Goal: Task Accomplishment & Management: Complete application form

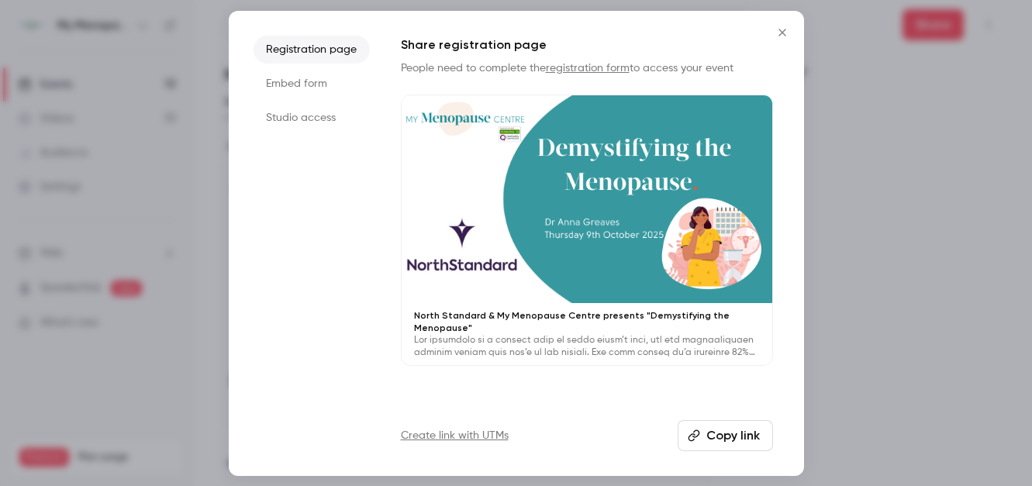
click at [781, 29] on icon "Close" at bounding box center [782, 32] width 19 height 12
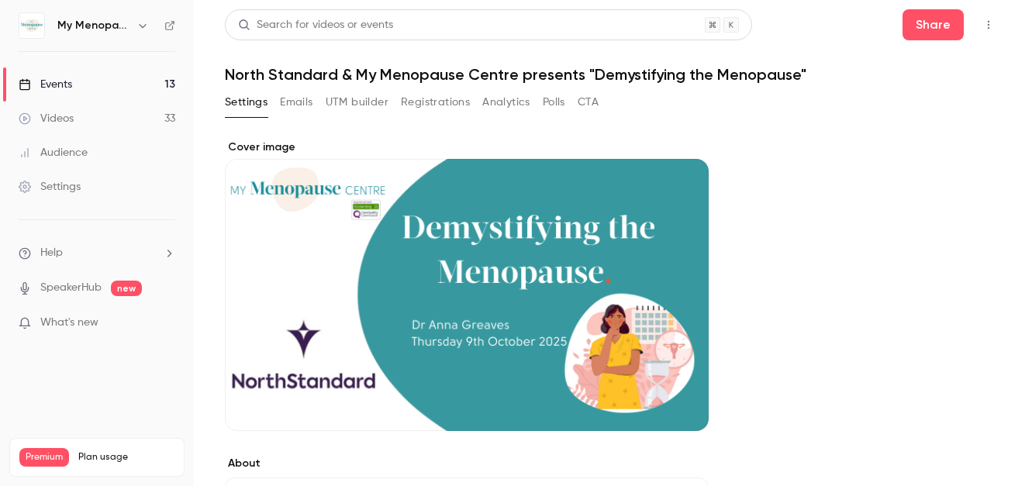
click at [50, 83] on div "Events" at bounding box center [45, 85] width 53 height 16
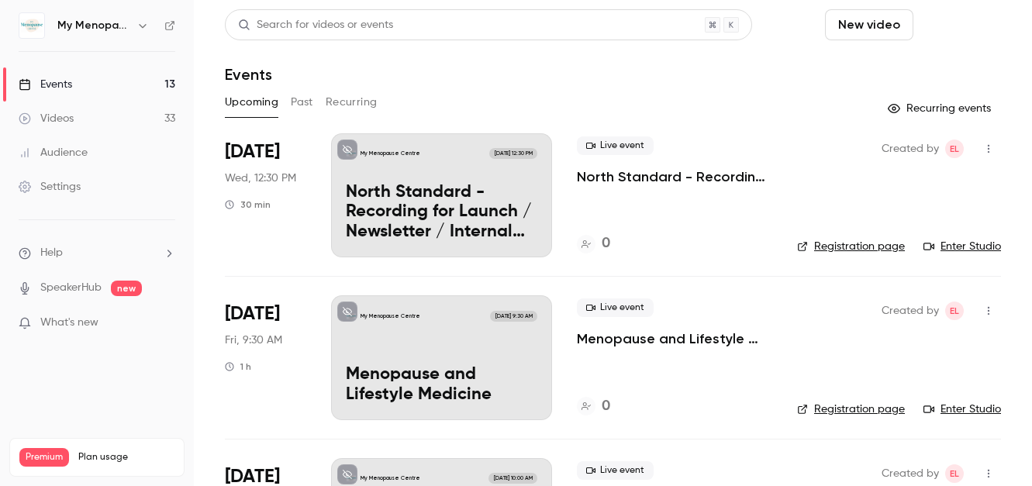
click at [959, 21] on button "Schedule" at bounding box center [959, 24] width 81 height 31
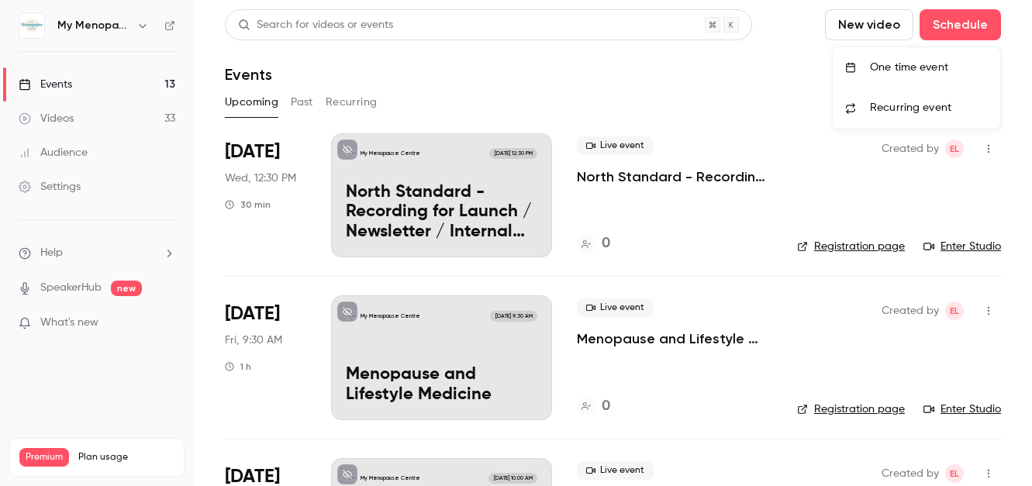
click at [911, 63] on div "One time event" at bounding box center [929, 68] width 118 height 16
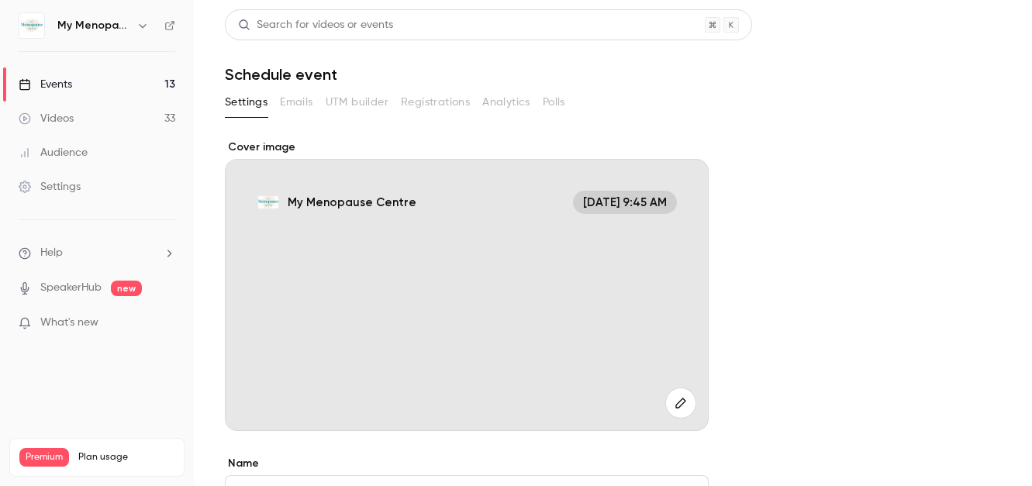
scroll to position [26, 0]
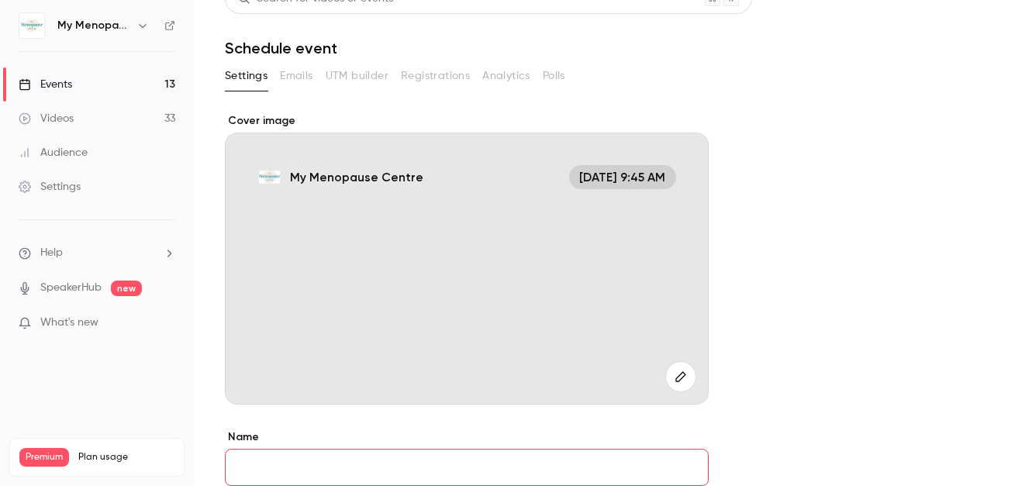
click at [684, 382] on icon "button" at bounding box center [680, 376] width 17 height 12
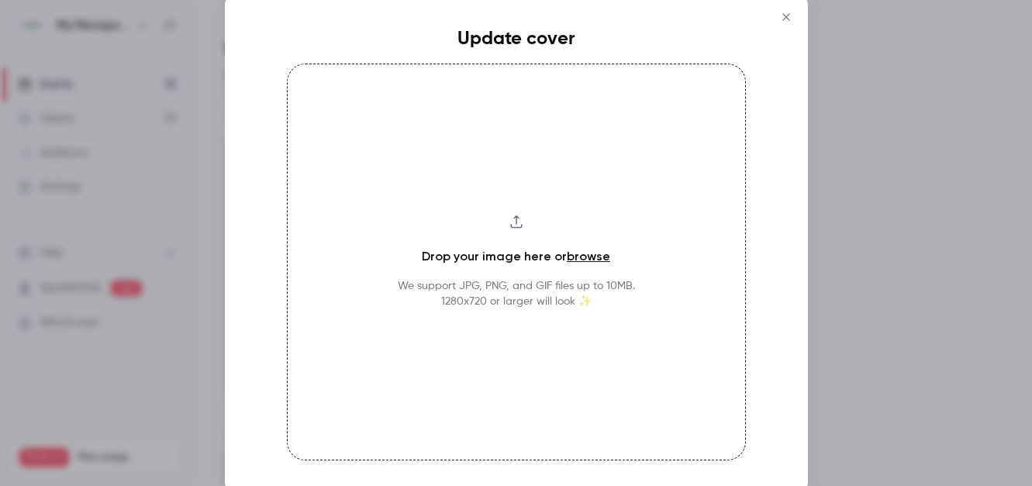
click at [587, 257] on link "browse" at bounding box center [588, 256] width 43 height 15
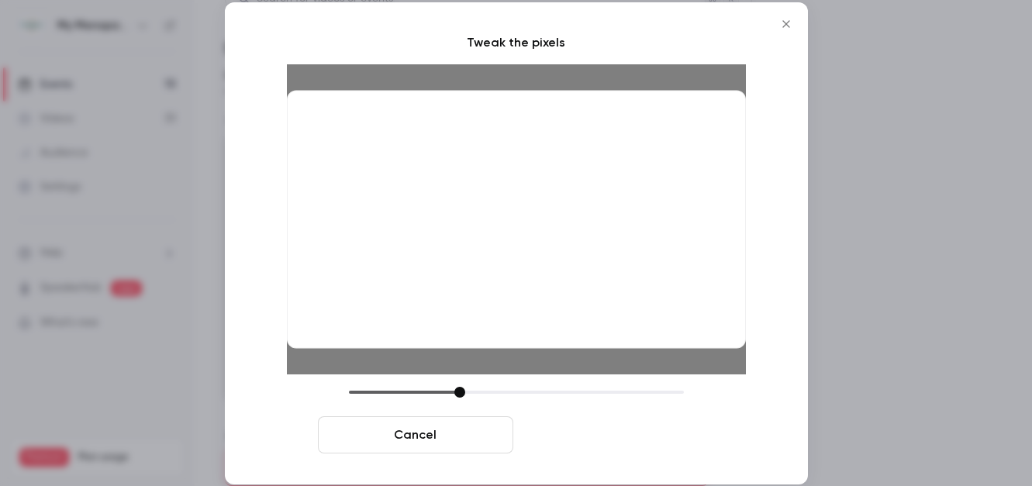
click at [616, 435] on button "Crop and save" at bounding box center [616, 434] width 195 height 37
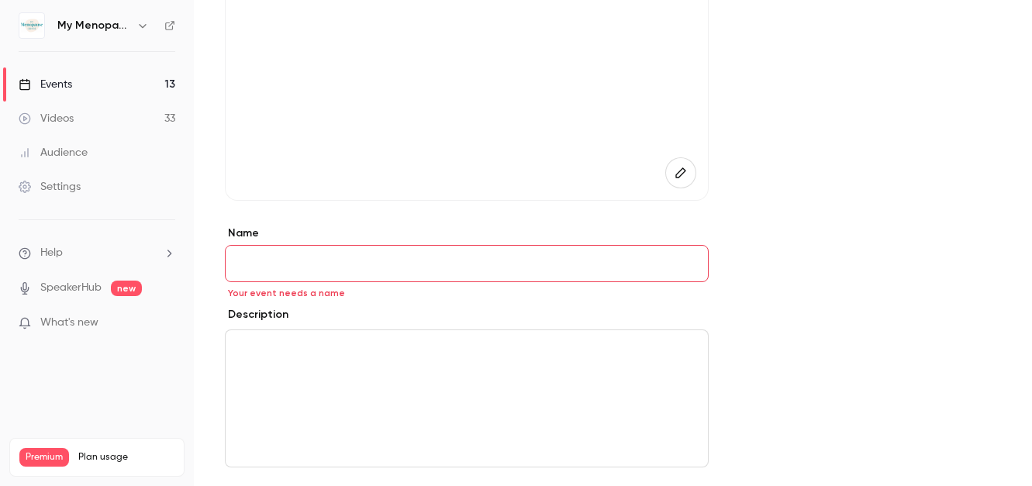
scroll to position [253, 0]
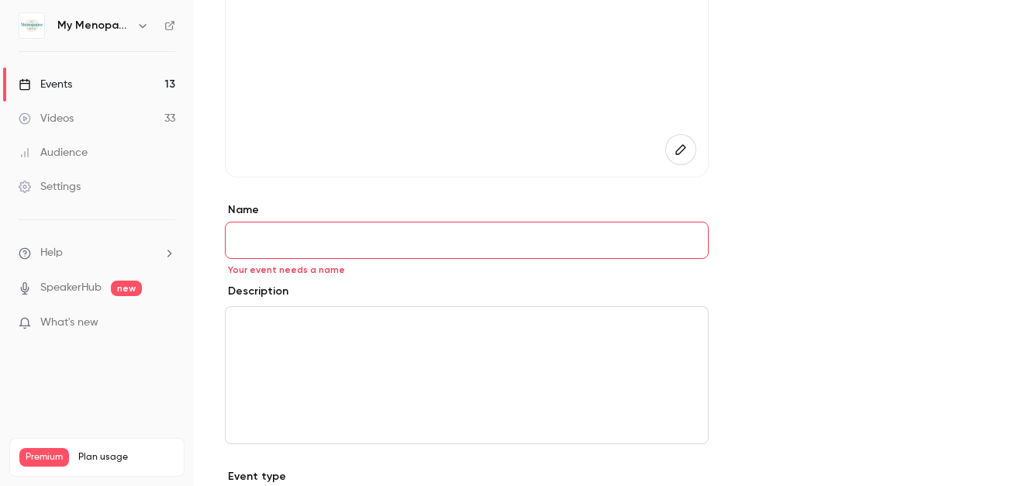
click at [345, 247] on input "Name" at bounding box center [467, 240] width 484 height 37
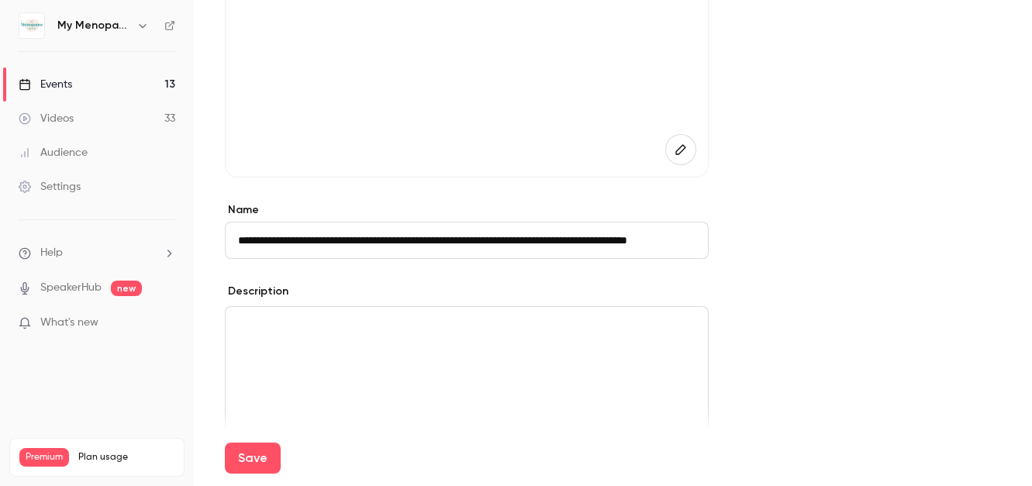
scroll to position [0, 74]
type input "**********"
click at [206, 360] on main "**********" at bounding box center [613, 243] width 838 height 486
click at [243, 338] on div "editor" at bounding box center [467, 375] width 482 height 136
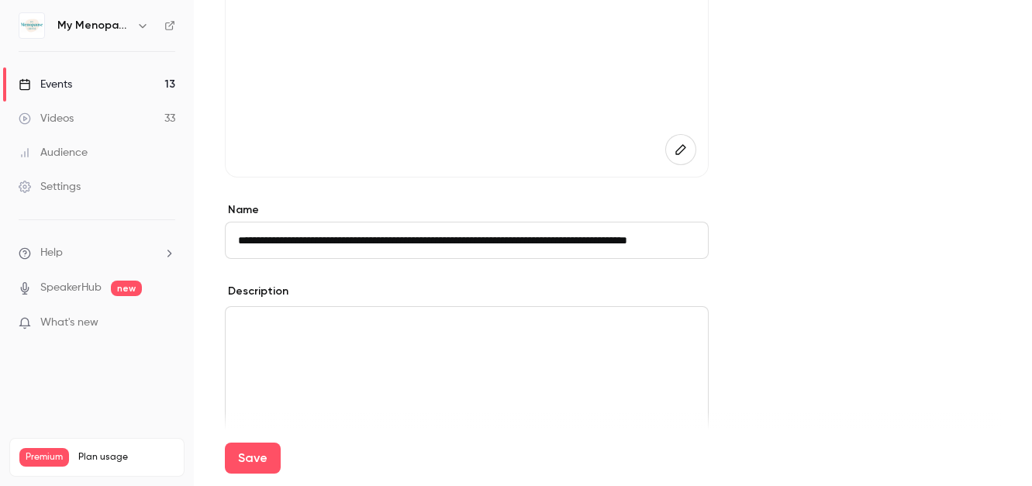
click at [239, 324] on p "editor" at bounding box center [466, 325] width 457 height 19
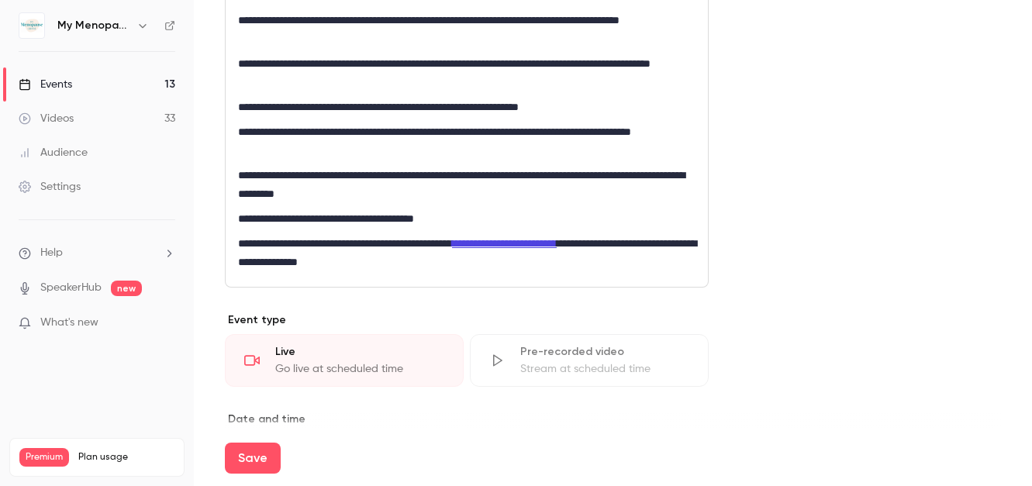
scroll to position [973, 0]
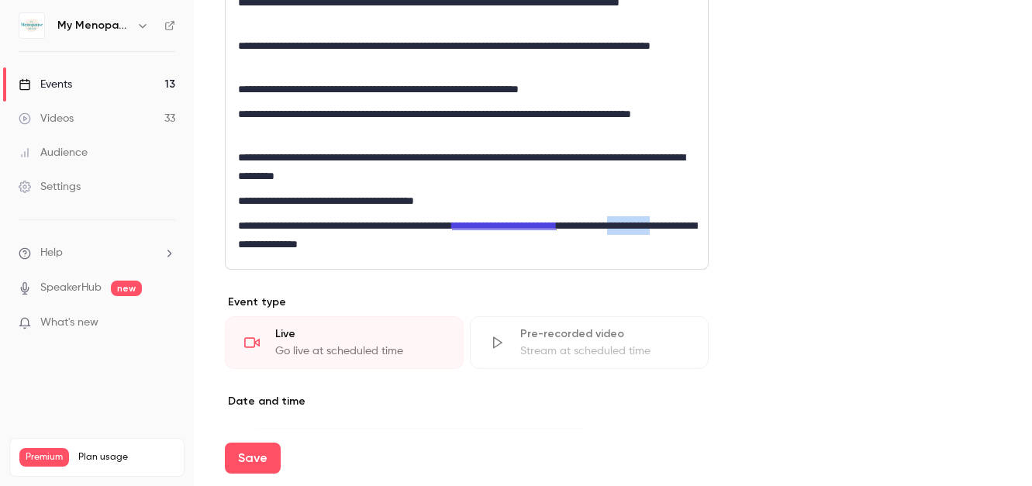
drag, startPoint x: 362, startPoint y: 246, endPoint x: 305, endPoint y: 241, distance: 57.6
click at [305, 241] on p "**********" at bounding box center [466, 234] width 457 height 37
click at [552, 244] on p "**********" at bounding box center [466, 234] width 457 height 37
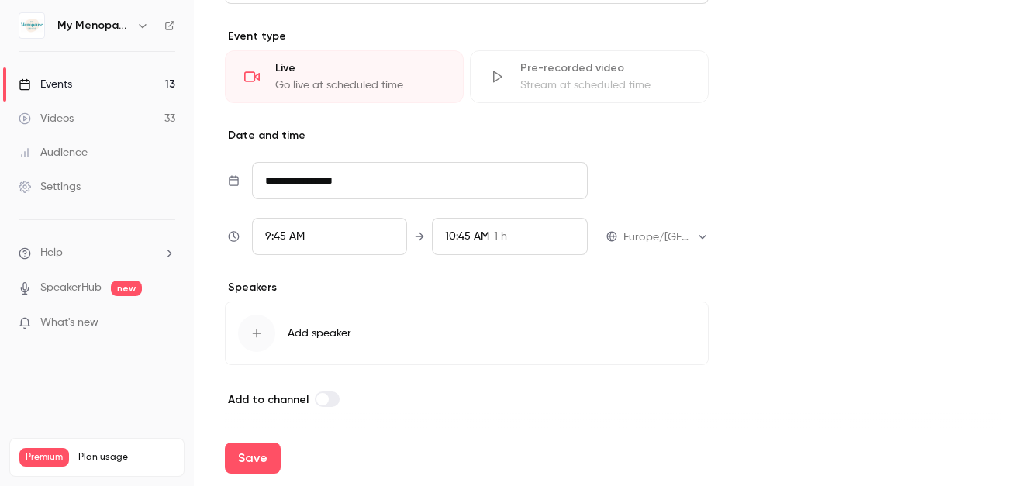
scroll to position [1242, 0]
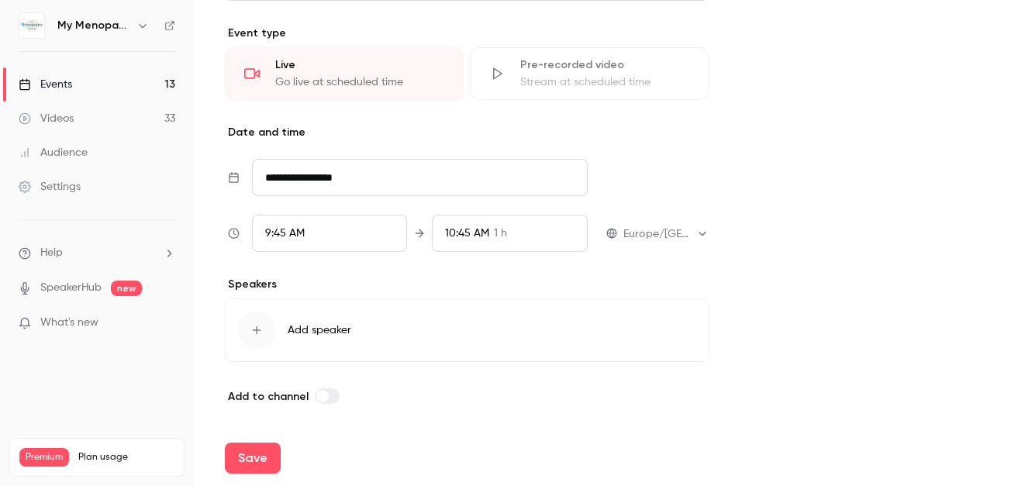
click at [350, 177] on input "**********" at bounding box center [420, 177] width 336 height 37
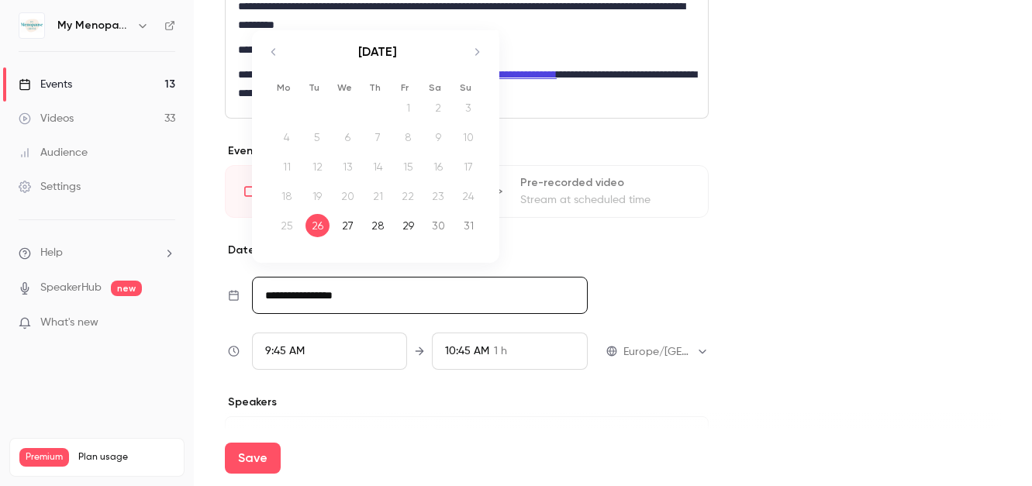
scroll to position [1118, 0]
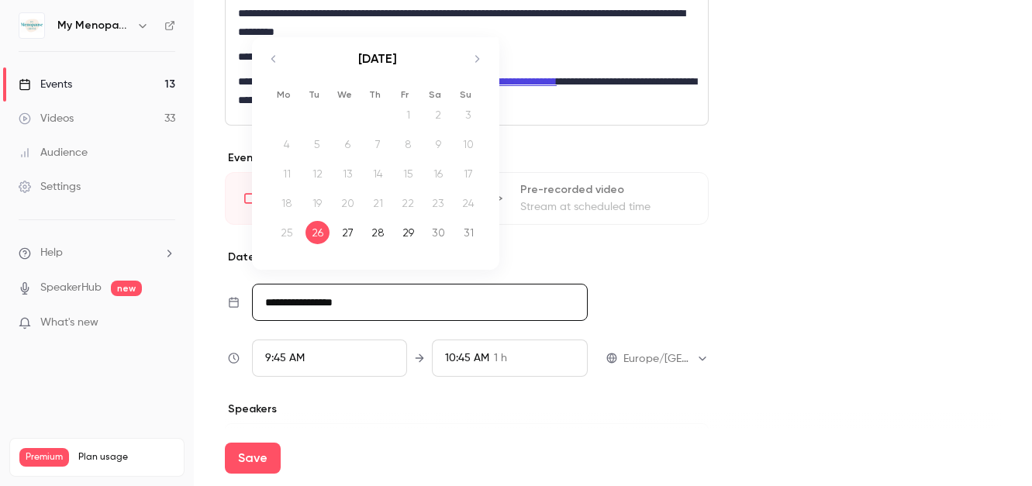
click at [477, 55] on icon "Move forward to switch to the next month." at bounding box center [476, 59] width 19 height 19
click at [475, 57] on icon "Move forward to switch to the next month." at bounding box center [476, 59] width 19 height 19
click at [381, 199] on div "20" at bounding box center [378, 202] width 24 height 23
type input "**********"
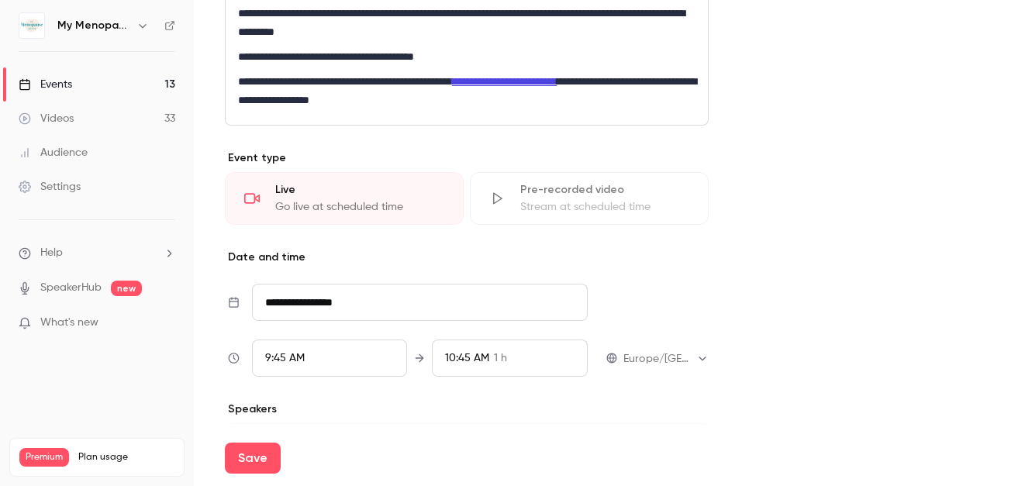
click at [334, 353] on div "9:45 AM" at bounding box center [330, 357] width 156 height 37
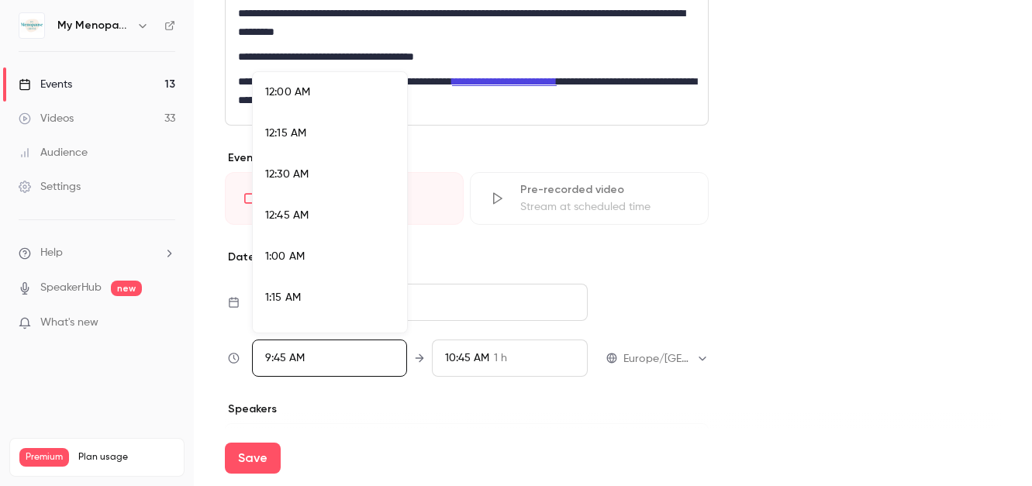
scroll to position [1492, 0]
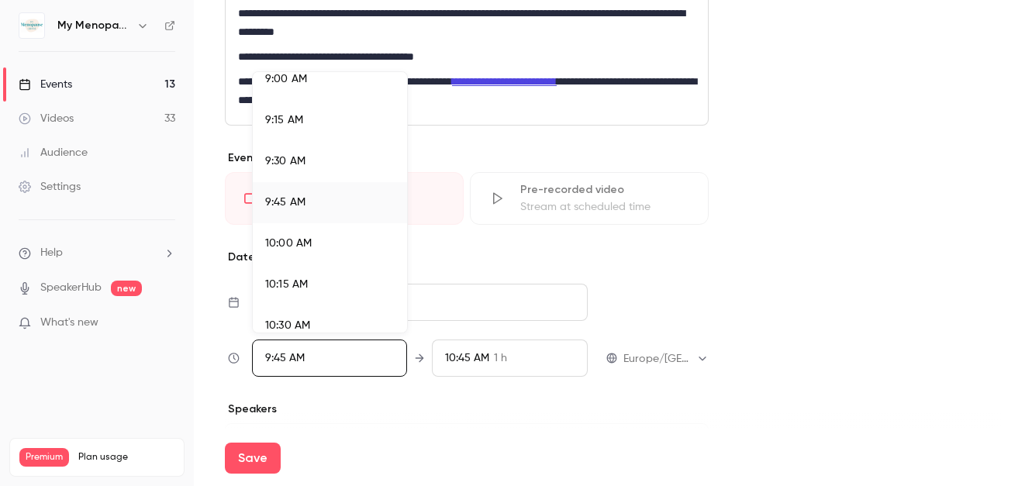
click at [329, 164] on div "9:30 AM" at bounding box center [329, 161] width 129 height 16
click at [361, 405] on div at bounding box center [516, 243] width 1032 height 486
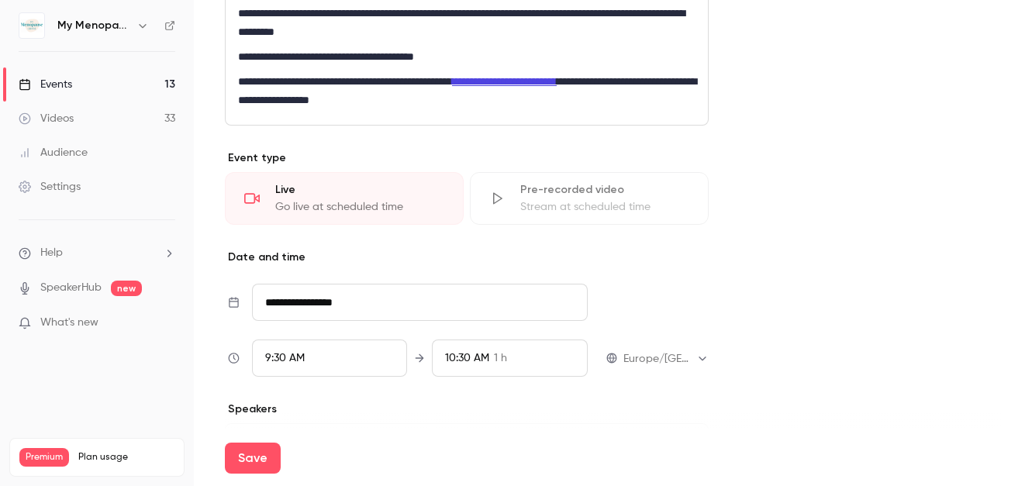
scroll to position [1242, 0]
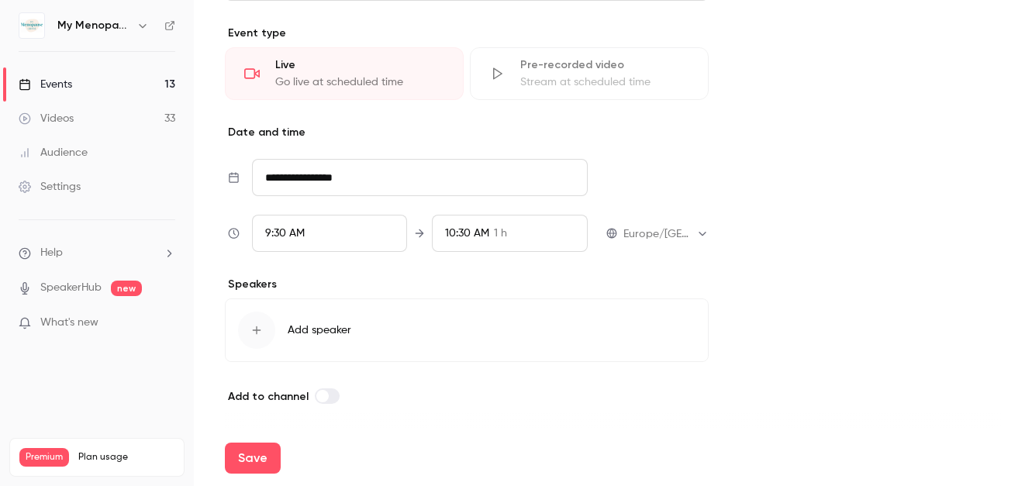
click at [305, 332] on span "Add speaker" at bounding box center [320, 330] width 64 height 16
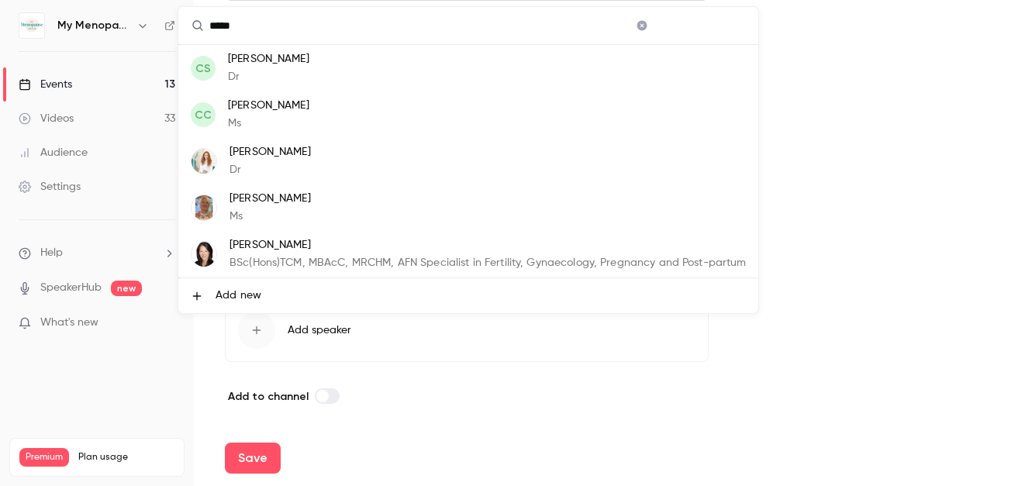
scroll to position [0, 0]
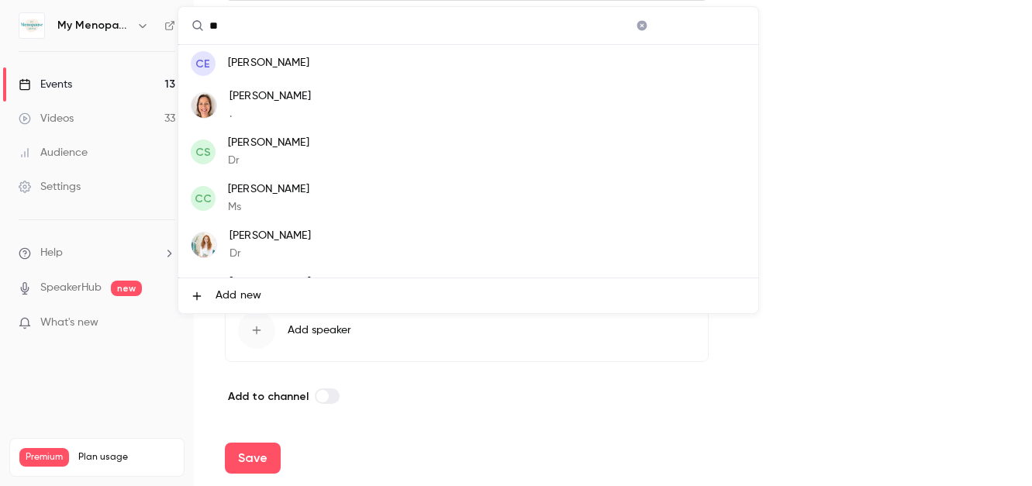
type input "*"
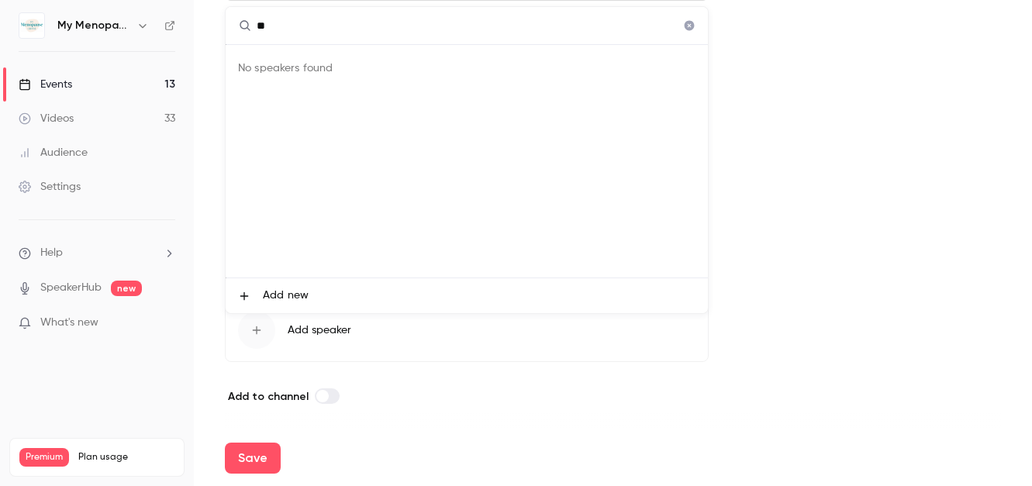
type input "*"
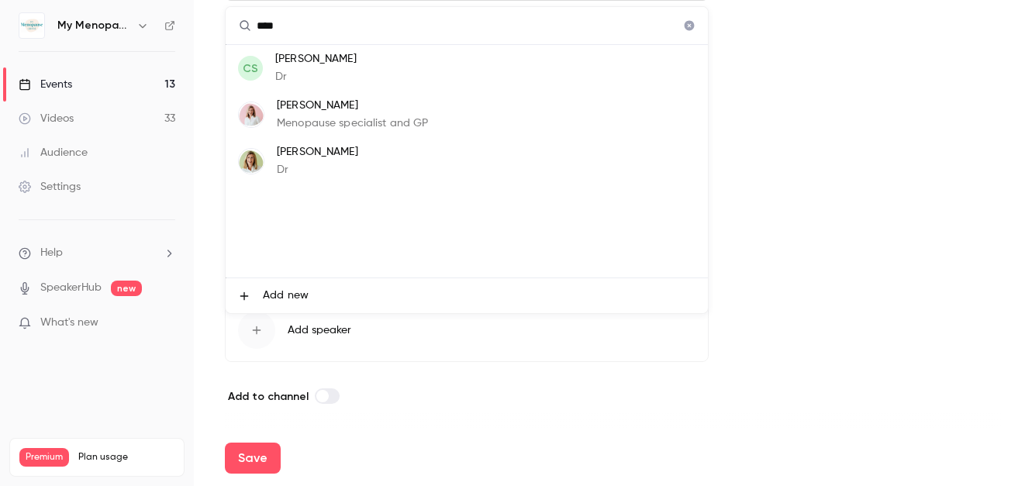
type input "****"
click at [309, 114] on div "[PERSON_NAME] Menopause specialist and GP" at bounding box center [353, 115] width 152 height 34
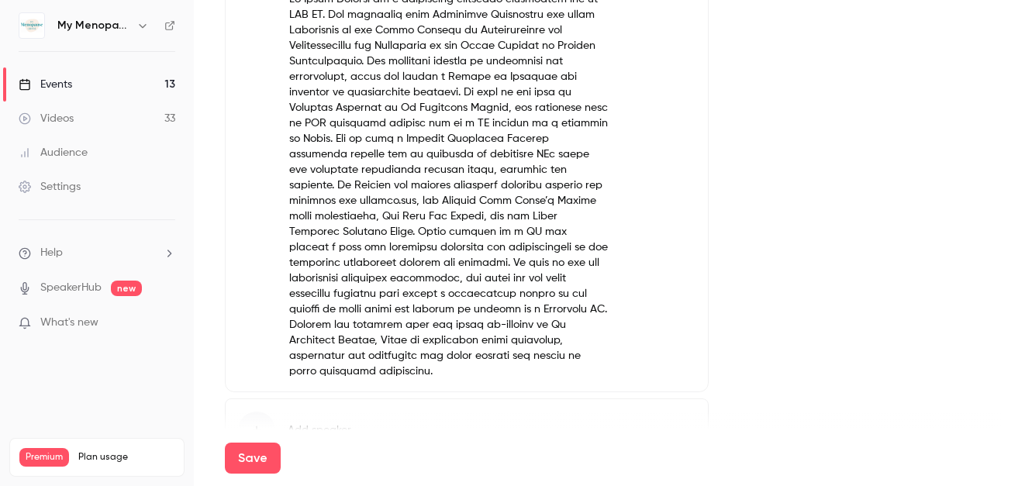
scroll to position [1686, 0]
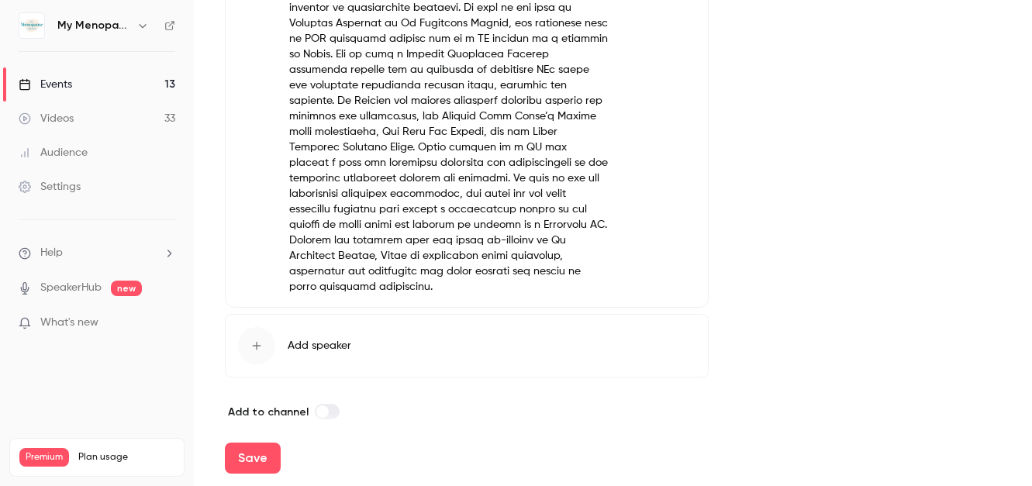
click at [253, 339] on icon "button" at bounding box center [256, 345] width 12 height 12
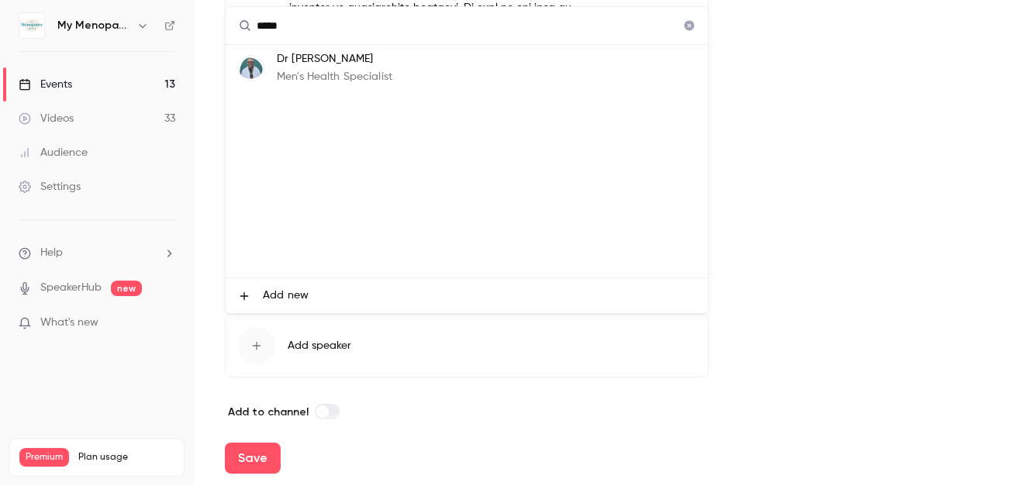
type input "*****"
click at [311, 71] on p "Men's Health Specialist" at bounding box center [334, 77] width 115 height 16
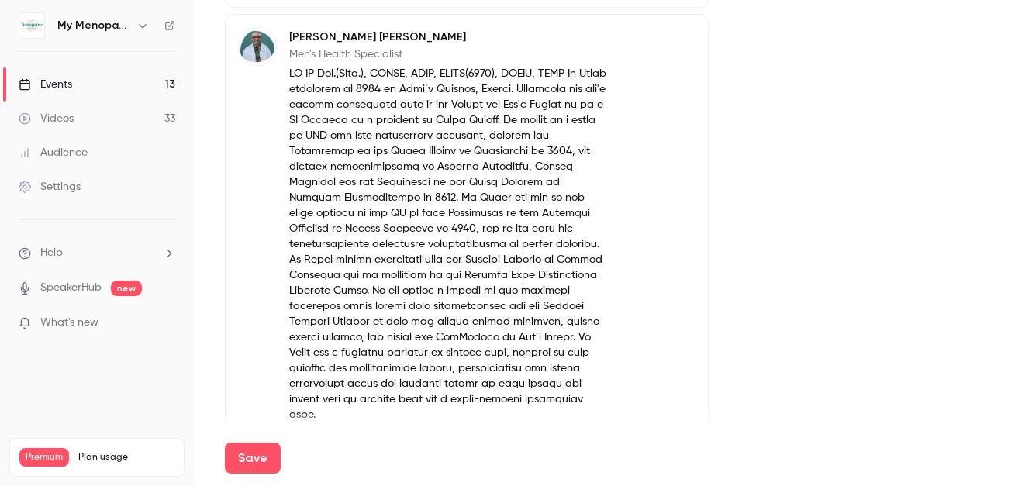
scroll to position [2098, 0]
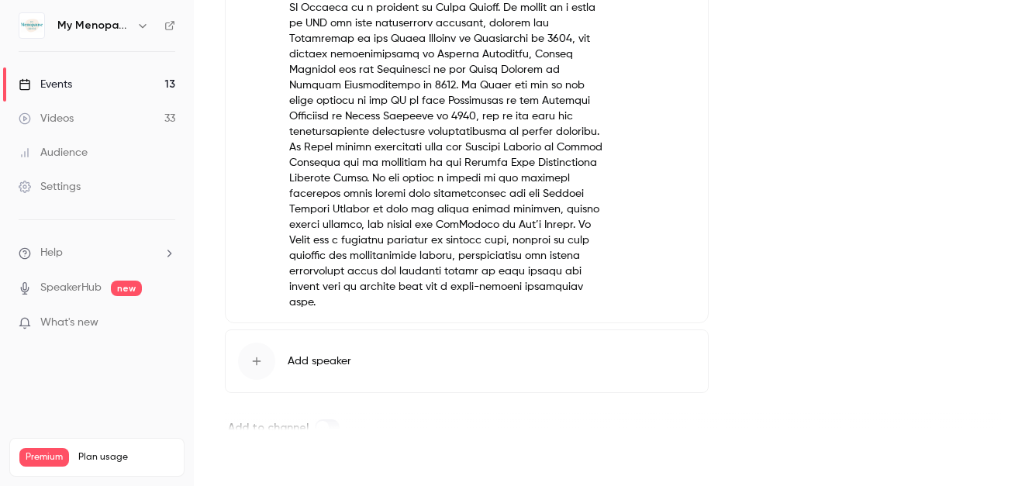
click at [243, 453] on button "Save" at bounding box center [253, 458] width 56 height 31
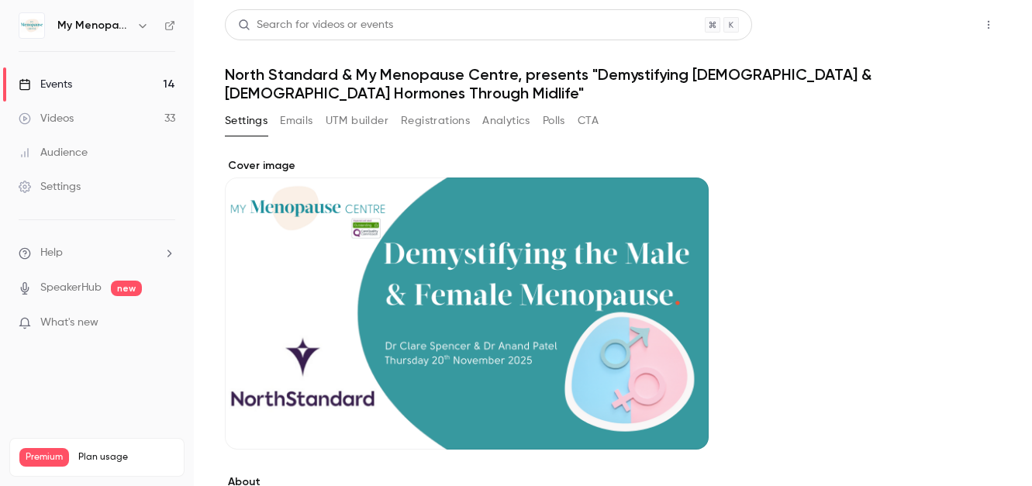
click at [928, 29] on button "Share" at bounding box center [932, 24] width 61 height 31
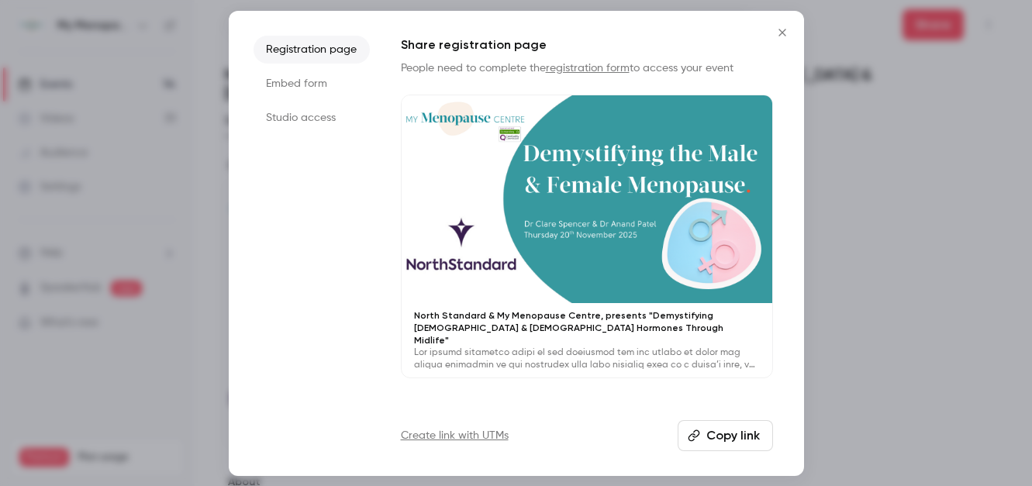
click at [716, 429] on button "Copy link" at bounding box center [724, 435] width 95 height 31
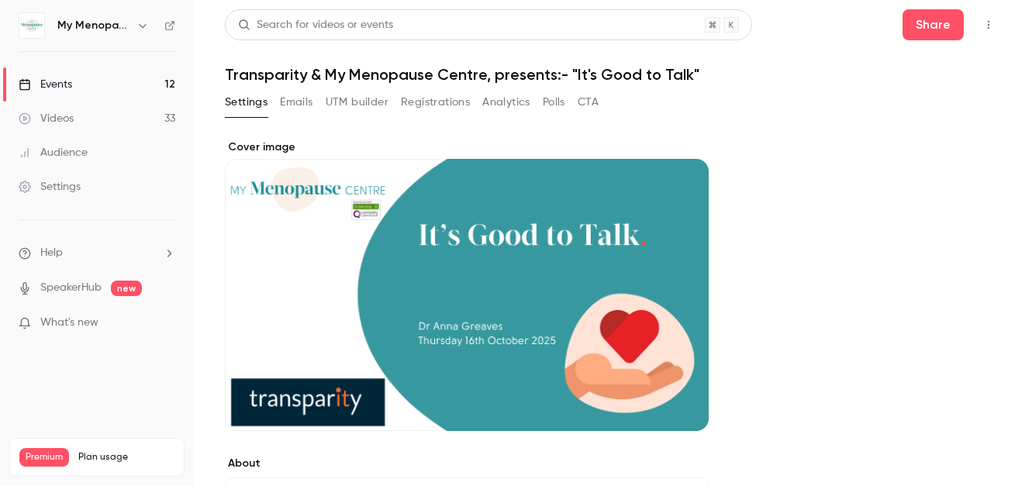
scroll to position [352, 0]
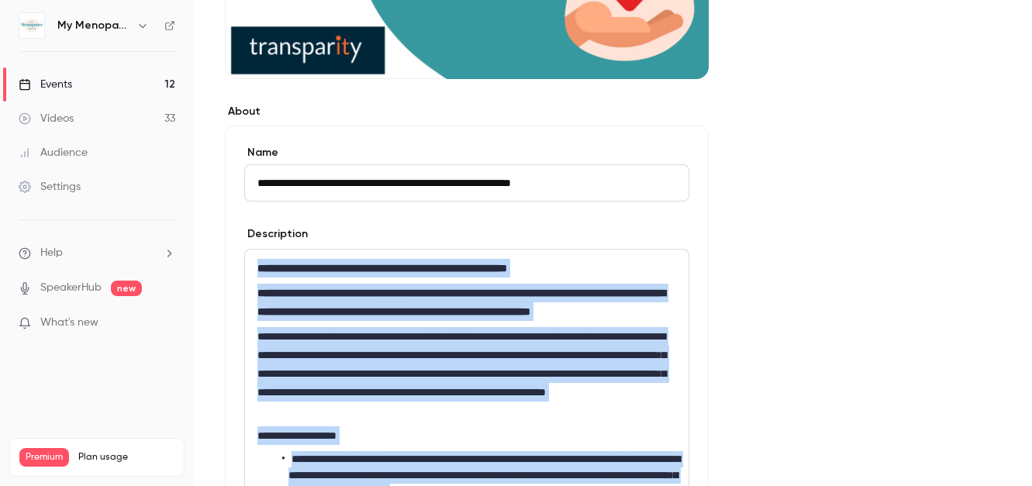
click at [57, 88] on div "Events" at bounding box center [45, 85] width 53 height 16
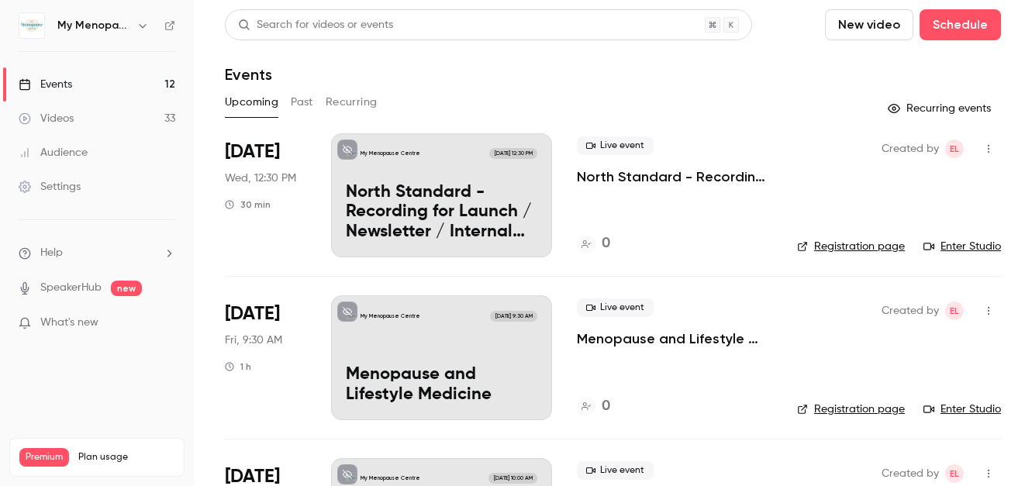
click at [291, 100] on button "Past" at bounding box center [302, 102] width 22 height 25
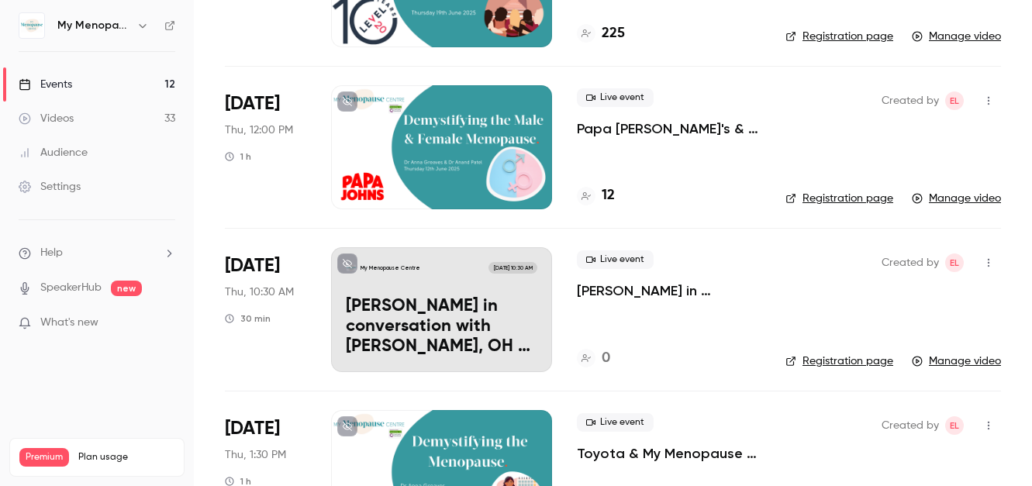
scroll to position [611, 0]
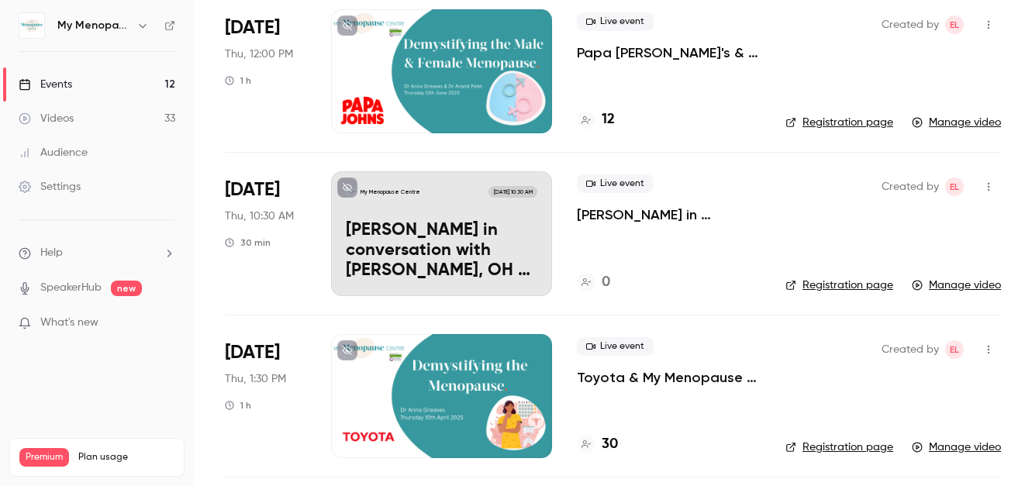
click at [448, 97] on div at bounding box center [441, 71] width 221 height 124
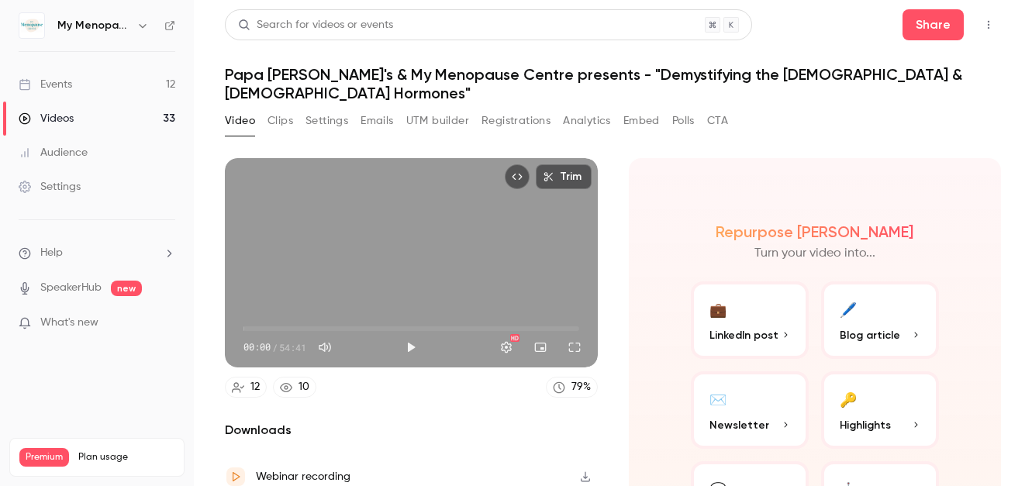
click at [370, 109] on button "Emails" at bounding box center [376, 121] width 33 height 25
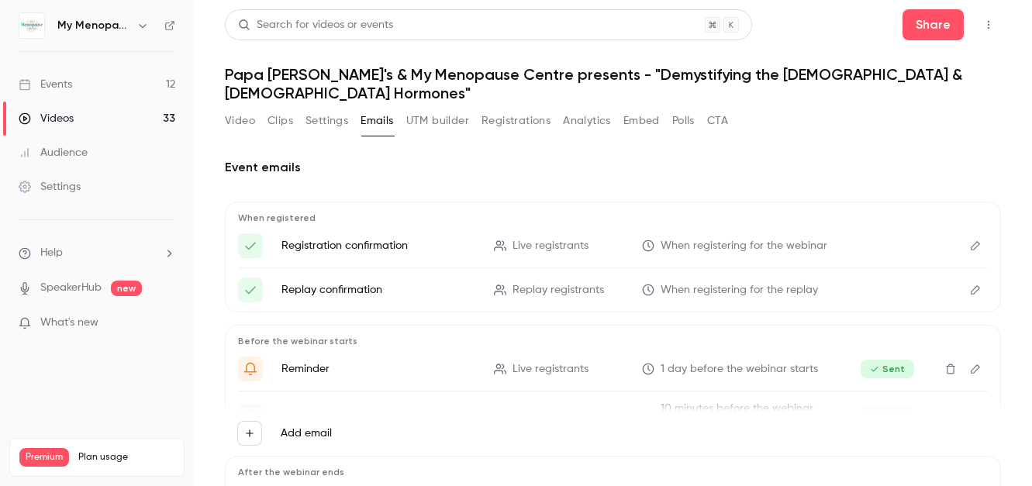
click at [323, 109] on button "Settings" at bounding box center [326, 121] width 43 height 25
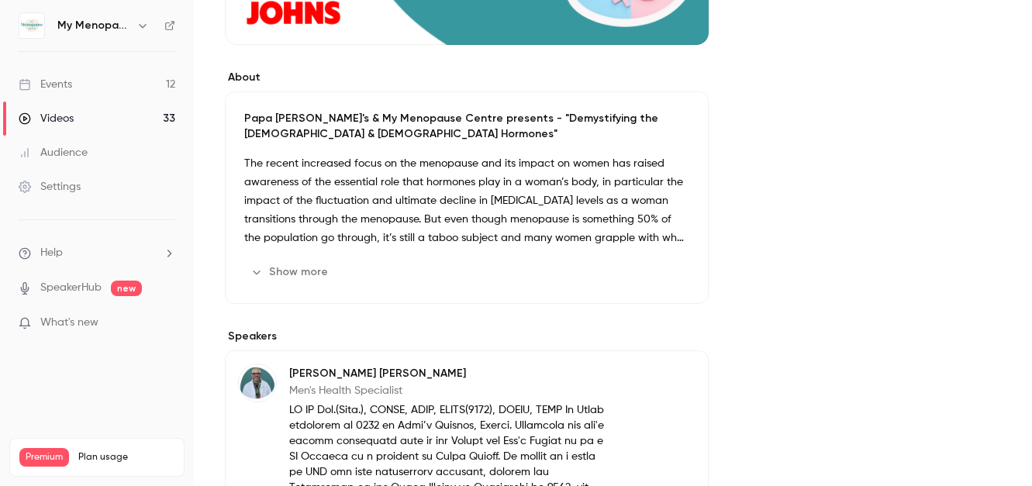
scroll to position [406, 0]
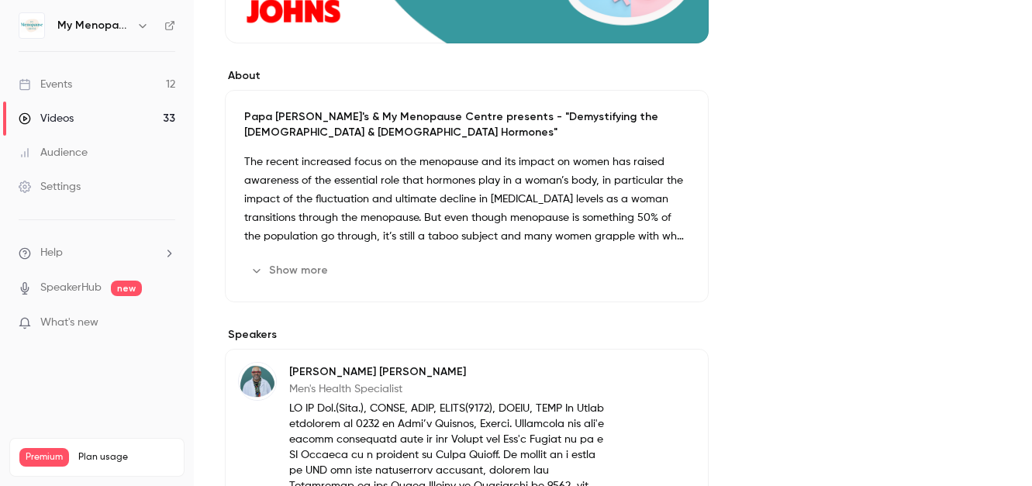
click at [385, 198] on p "The recent increased focus on the menopause and its impact on women has raised …" at bounding box center [466, 199] width 445 height 93
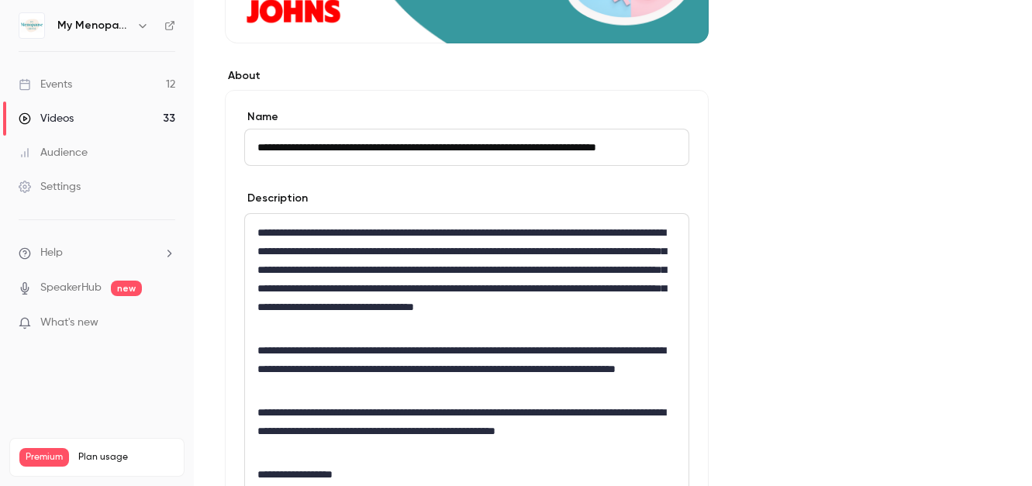
scroll to position [0, 46]
click at [391, 289] on p "**********" at bounding box center [466, 279] width 419 height 112
